Goal: Task Accomplishment & Management: Complete application form

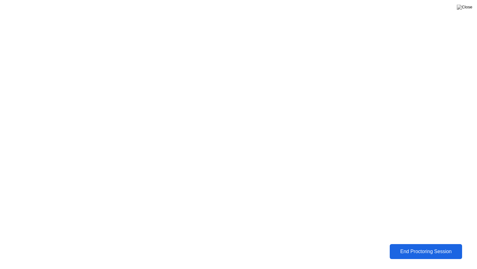
click at [439, 245] on button "End Proctoring Session" at bounding box center [426, 251] width 72 height 15
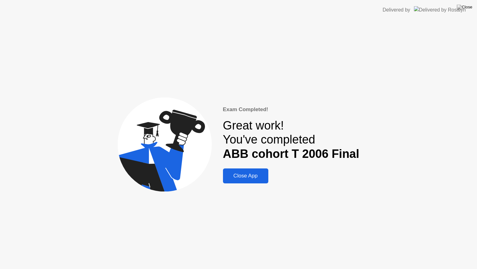
click at [255, 179] on div "Close App" at bounding box center [246, 176] width 42 height 6
